Goal: Information Seeking & Learning: Learn about a topic

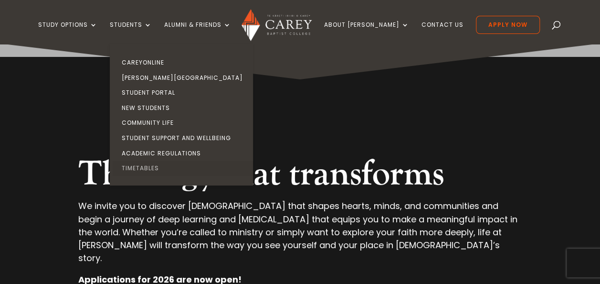
click at [158, 167] on link "Timetables" at bounding box center [183, 167] width 143 height 15
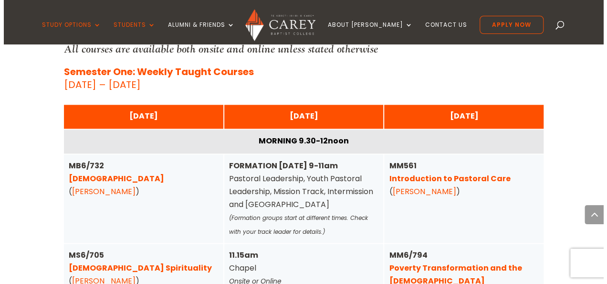
scroll to position [2339, 0]
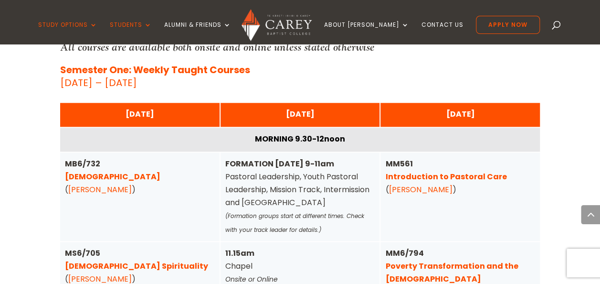
click at [100, 171] on link "Pentateuch" at bounding box center [112, 176] width 95 height 11
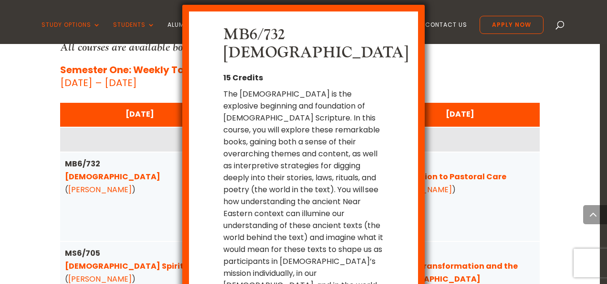
click at [147, 187] on div "MB6/732 Pentateuch 15 Credits The Pentateuch is the explosive beginning and fou…" at bounding box center [303, 142] width 607 height 284
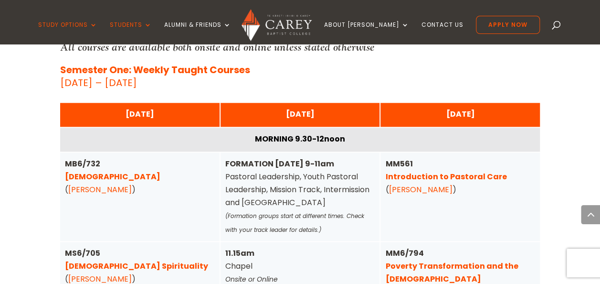
click at [116, 260] on link "Christian Spirituality" at bounding box center [136, 265] width 143 height 11
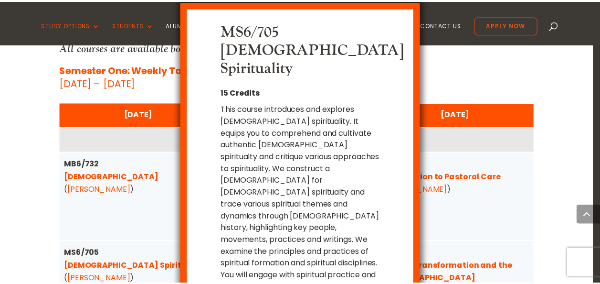
scroll to position [25, 0]
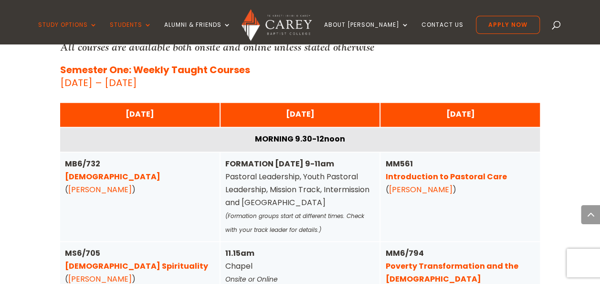
click at [418, 260] on link "Poverty Transformation and the Gospel" at bounding box center [451, 272] width 133 height 24
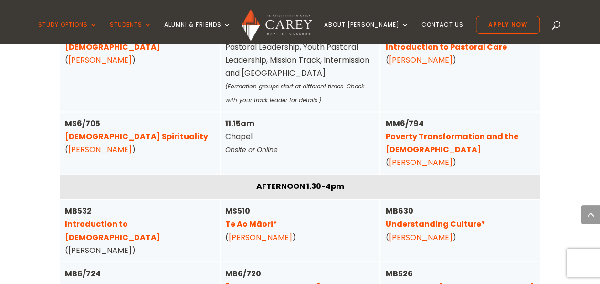
scroll to position [2530, 0]
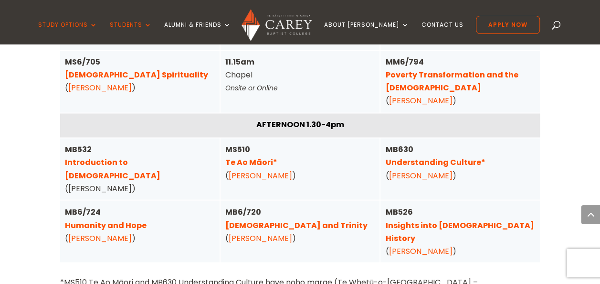
click at [116, 219] on link "Humanity and Hope" at bounding box center [106, 224] width 82 height 11
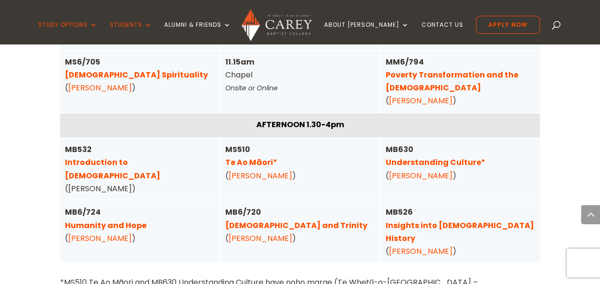
click at [279, 219] on link "Christ and Trinity" at bounding box center [296, 224] width 142 height 11
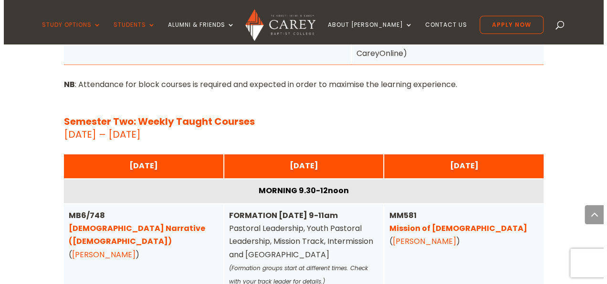
scroll to position [3150, 0]
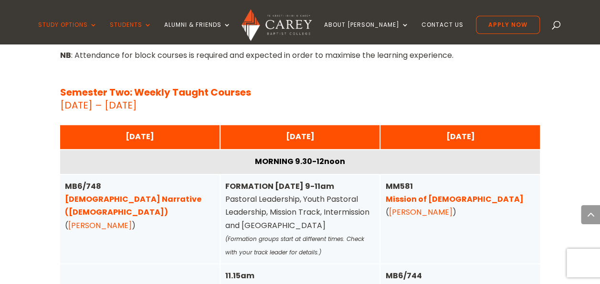
click at [116, 193] on link "Biblical Narrative (Old Testament)" at bounding box center [133, 205] width 137 height 24
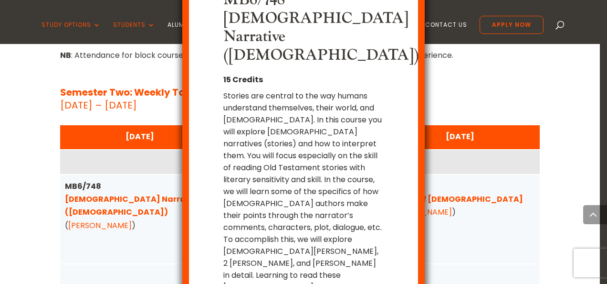
scroll to position [42, 0]
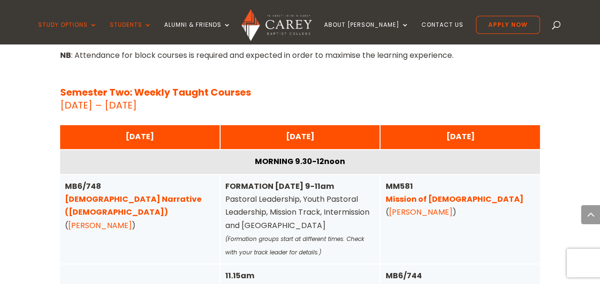
click at [405, 283] on link "1 Corinthians" at bounding box center [432, 288] width 95 height 11
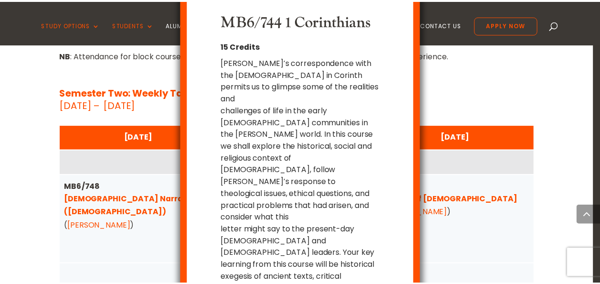
scroll to position [18, 0]
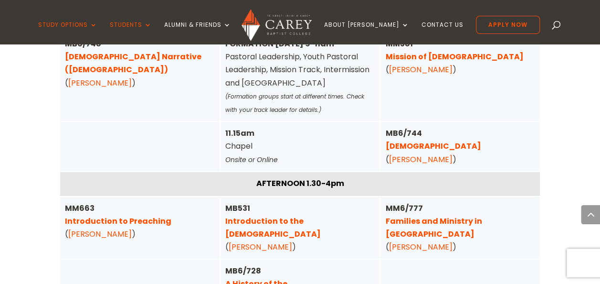
scroll to position [3293, 0]
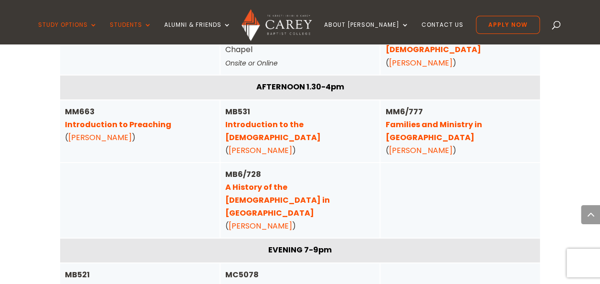
scroll to position [3341, 0]
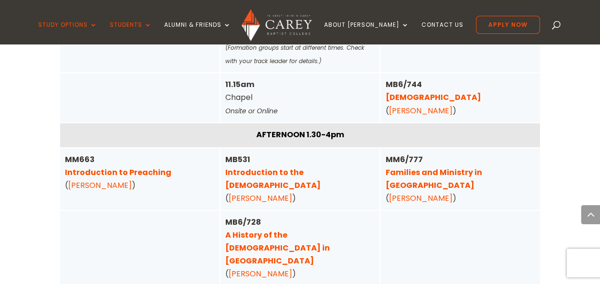
click at [396, 167] on link "Families and Ministry in Aotearoa" at bounding box center [433, 179] width 96 height 24
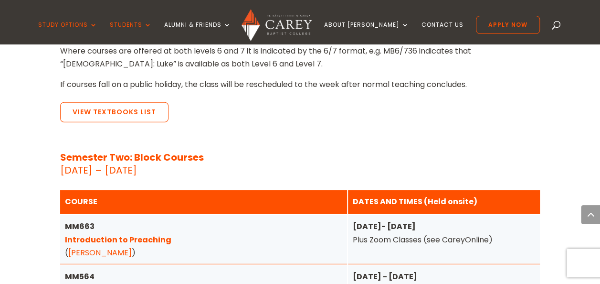
scroll to position [1193, 0]
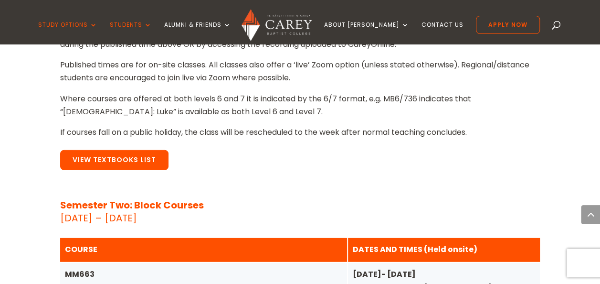
click at [123, 150] on link "View Textbooks List" at bounding box center [114, 160] width 108 height 20
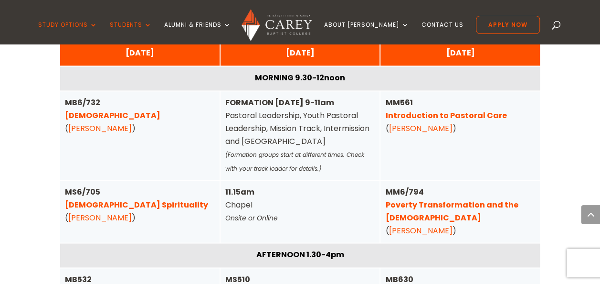
scroll to position [2386, 0]
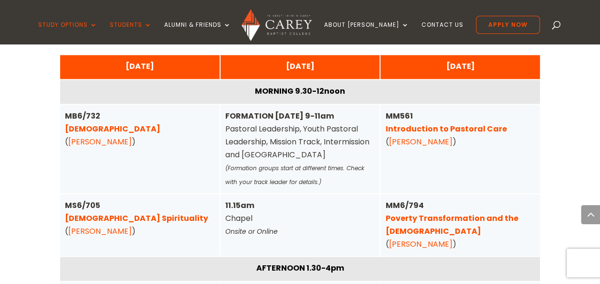
click at [97, 225] on link "John Tucker" at bounding box center [99, 230] width 63 height 11
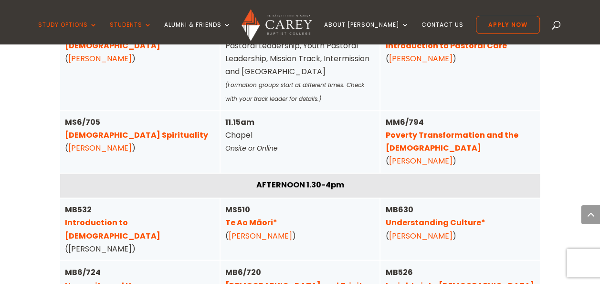
scroll to position [2482, 0]
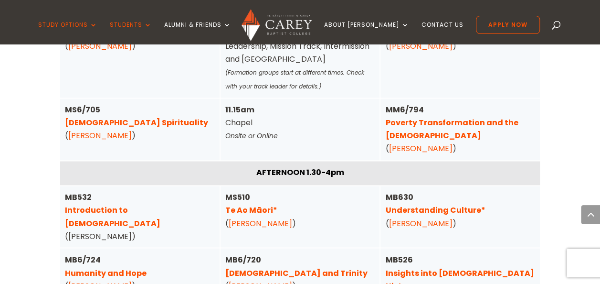
click at [125, 280] on link "Christa McKirland" at bounding box center [99, 285] width 63 height 11
click at [396, 143] on link "[PERSON_NAME]" at bounding box center [420, 148] width 63 height 11
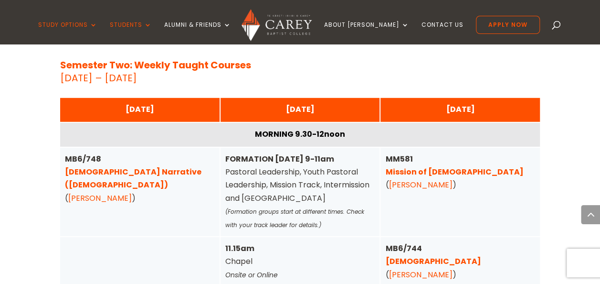
scroll to position [3198, 0]
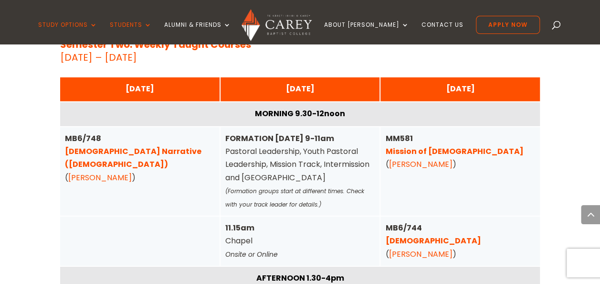
click at [121, 172] on link "Michael Rhodes" at bounding box center [99, 177] width 63 height 11
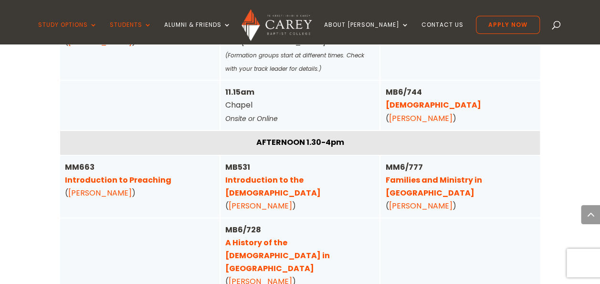
scroll to position [3341, 0]
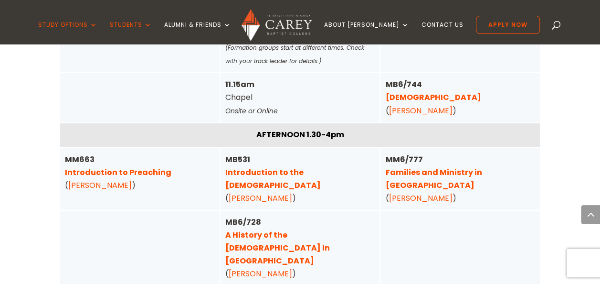
click at [445, 105] on link "Jonathan Robinson" at bounding box center [420, 110] width 63 height 11
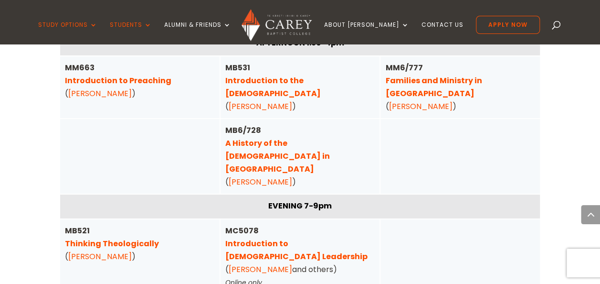
scroll to position [3437, 0]
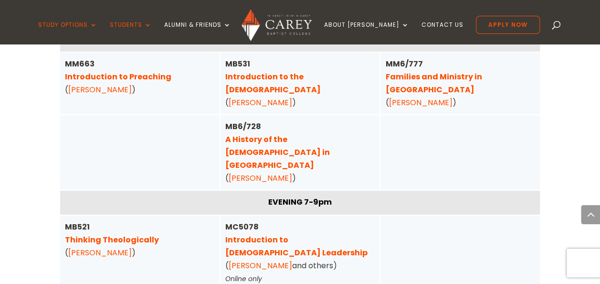
click at [95, 247] on link "Elliot Rice" at bounding box center [99, 252] width 63 height 11
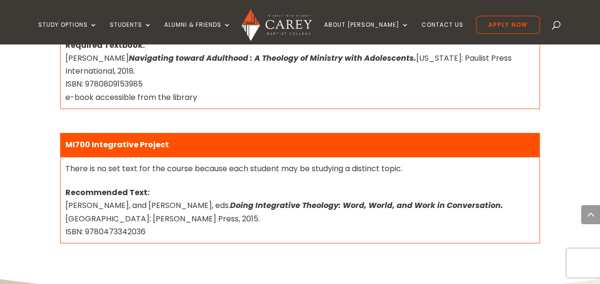
scroll to position [1766, 0]
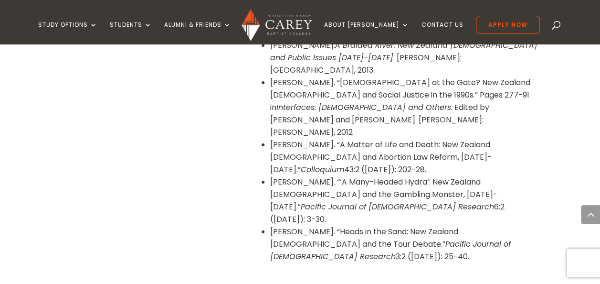
scroll to position [1671, 0]
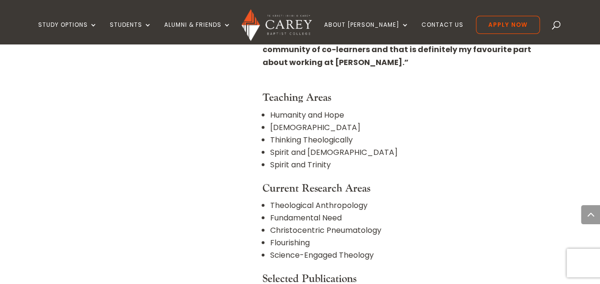
scroll to position [811, 0]
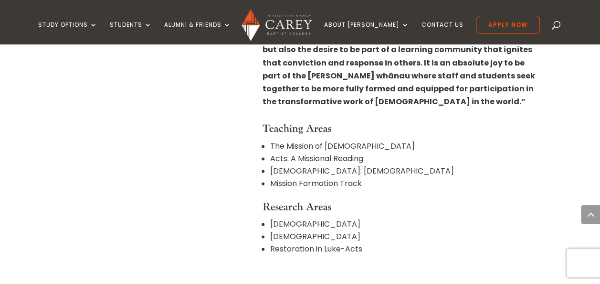
scroll to position [620, 0]
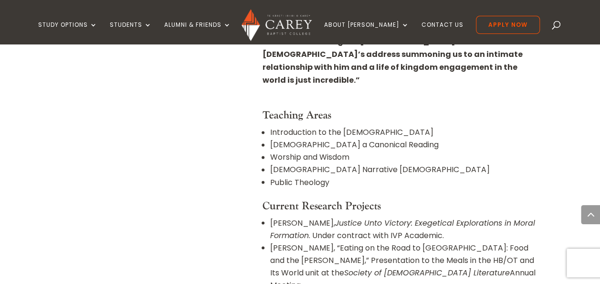
scroll to position [764, 0]
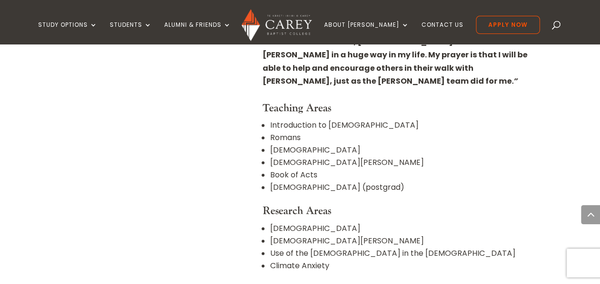
scroll to position [620, 0]
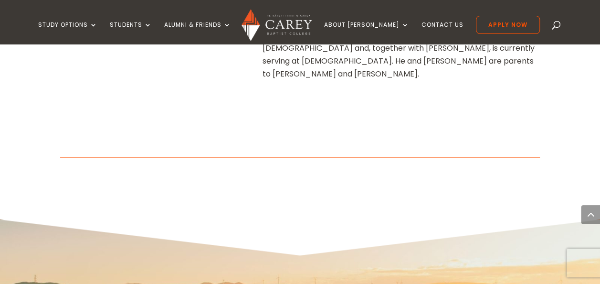
scroll to position [573, 0]
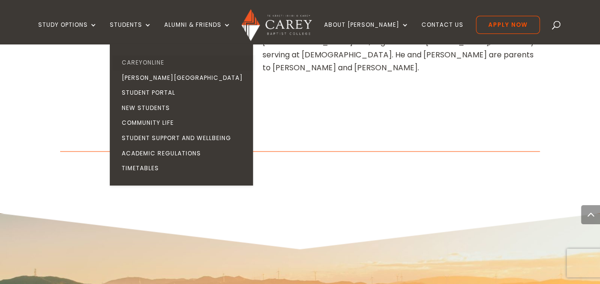
click at [172, 63] on link "CareyOnline" at bounding box center [183, 62] width 143 height 15
